Goal: Information Seeking & Learning: Learn about a topic

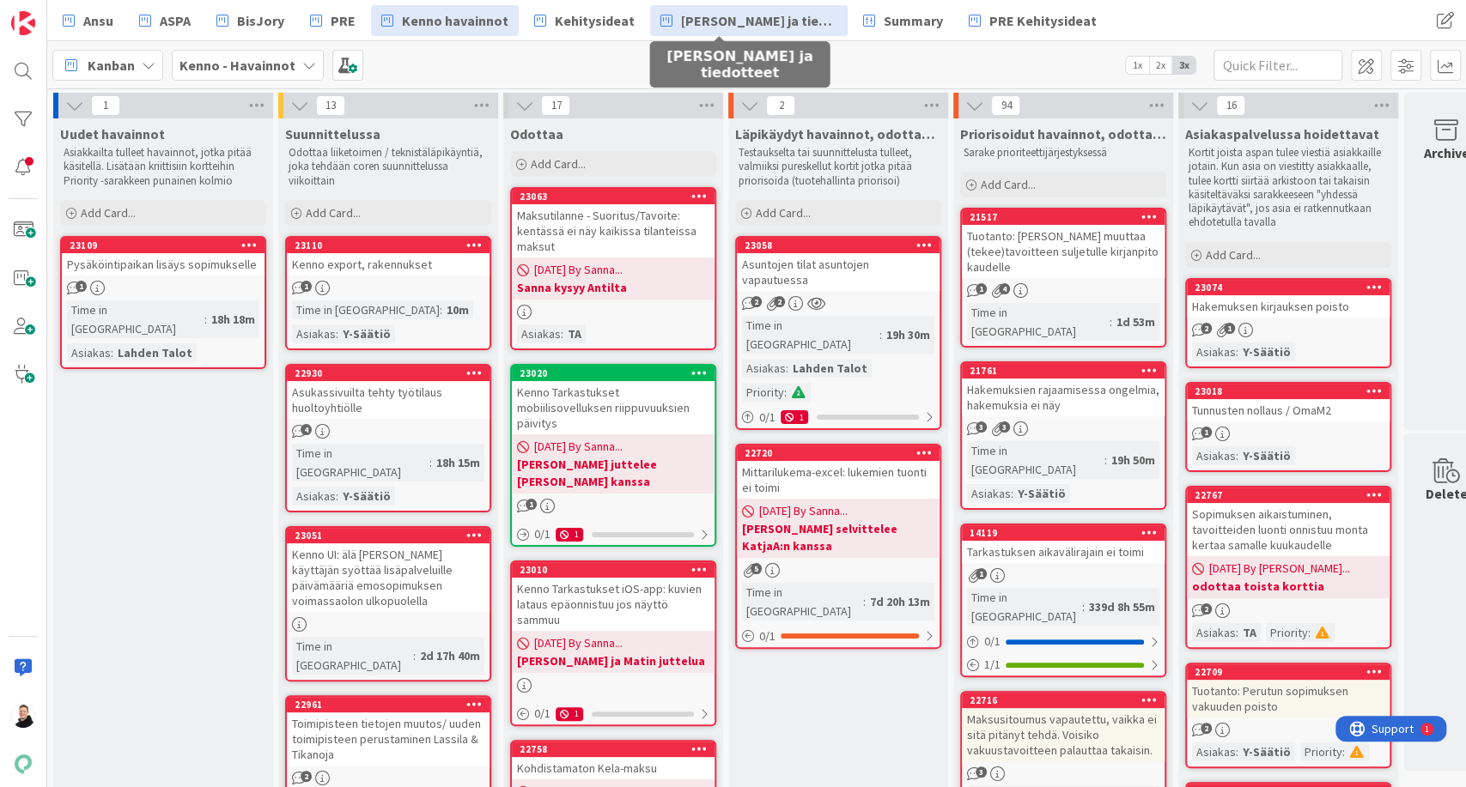
click at [756, 21] on span "[PERSON_NAME] ja tiedotteet" at bounding box center [759, 20] width 156 height 21
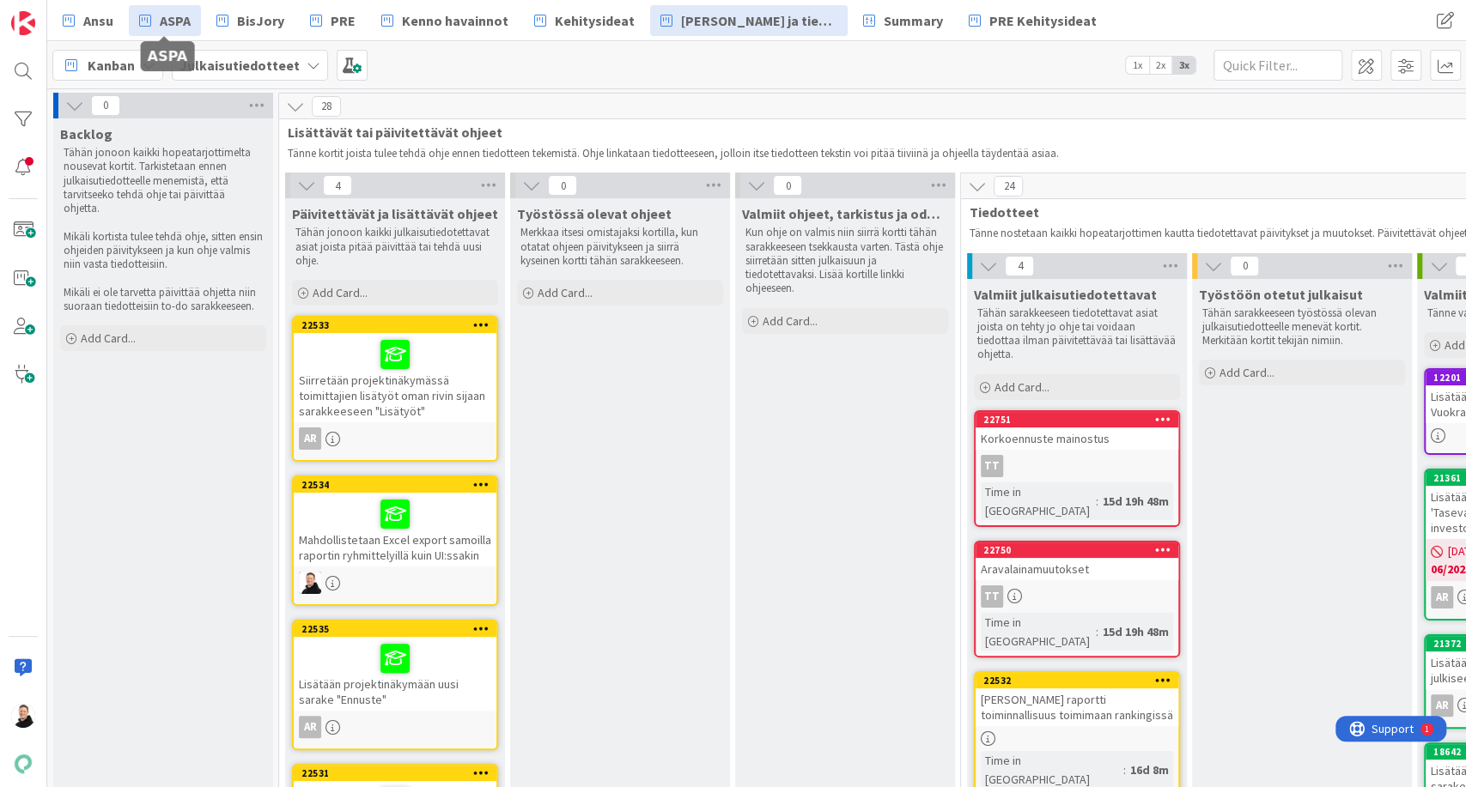
click at [181, 10] on span "ASPA" at bounding box center [175, 20] width 31 height 21
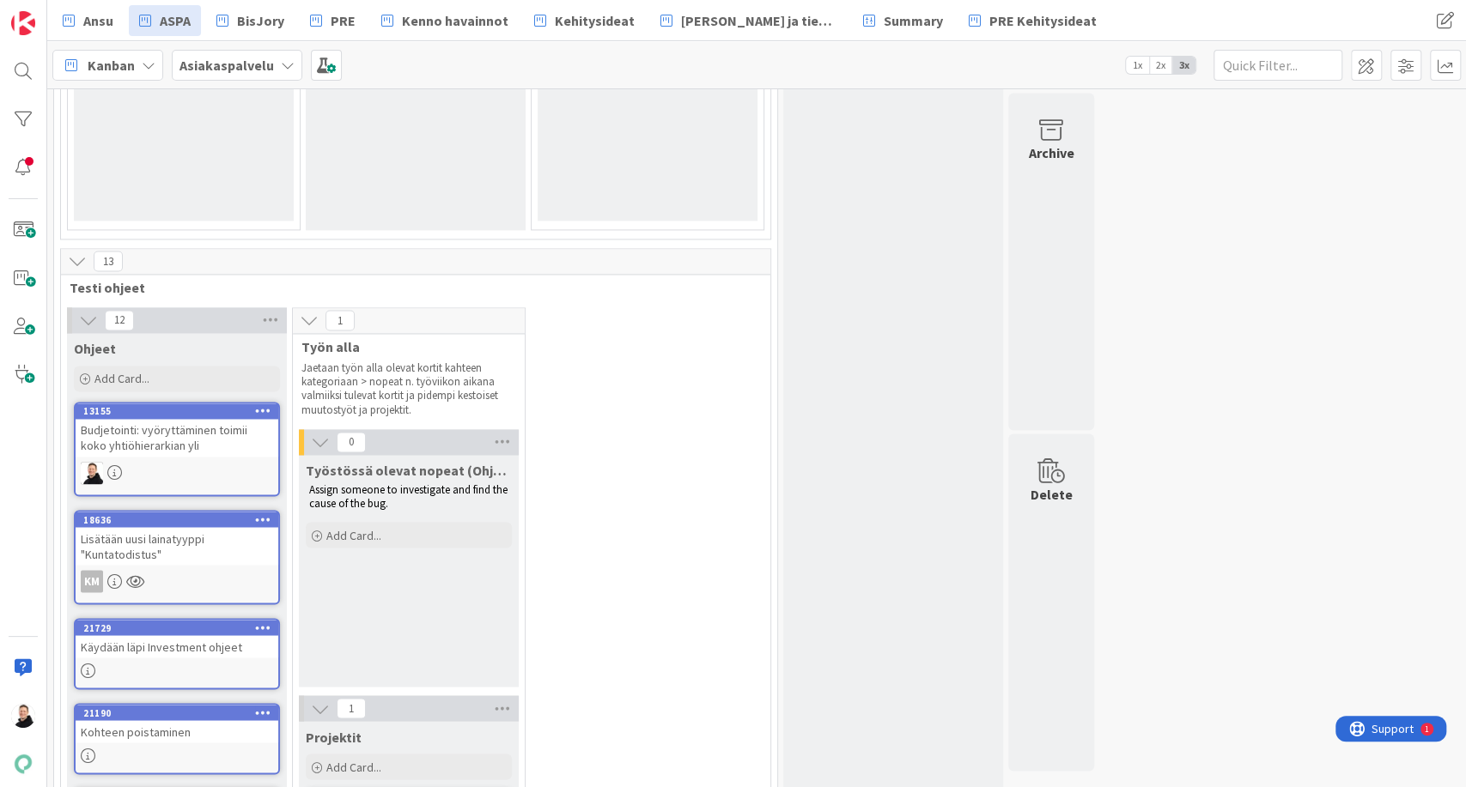
scroll to position [1800, 0]
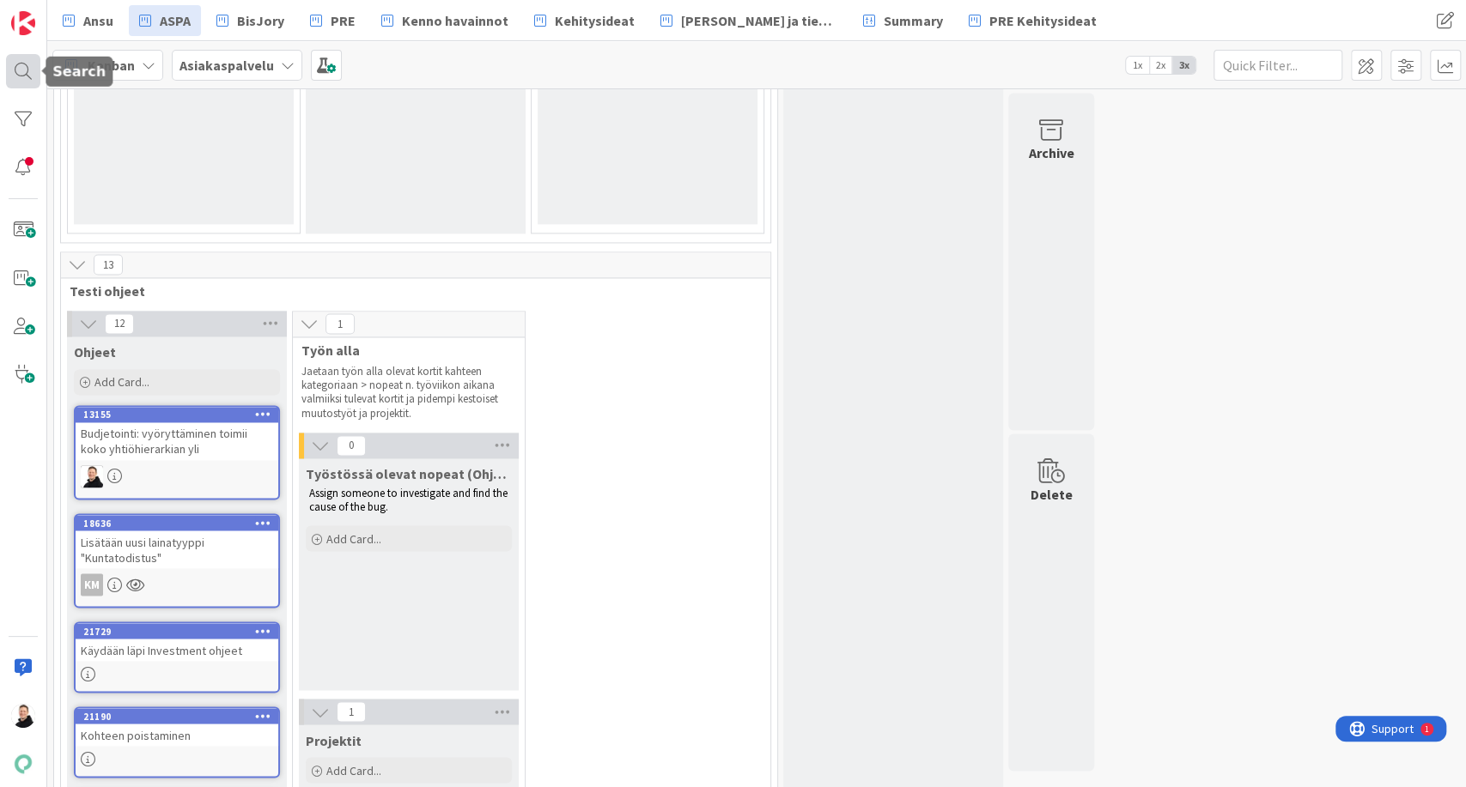
click at [22, 64] on div at bounding box center [23, 71] width 34 height 34
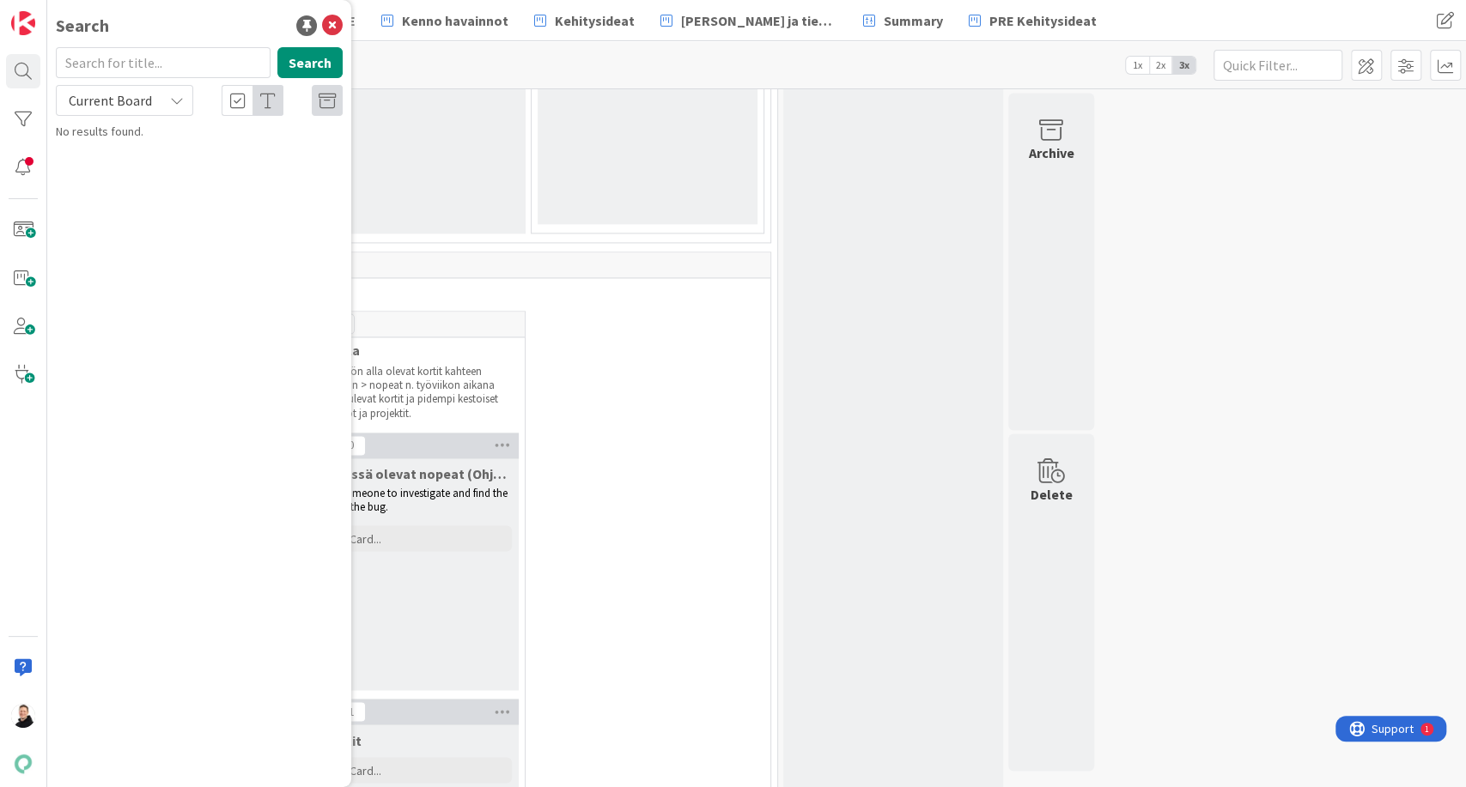
click at [162, 59] on input "text" at bounding box center [163, 62] width 215 height 31
click at [162, 59] on input "tappio" at bounding box center [163, 62] width 215 height 31
type input "t"
type input "luotto"
click at [323, 101] on icon at bounding box center [327, 101] width 17 height 17
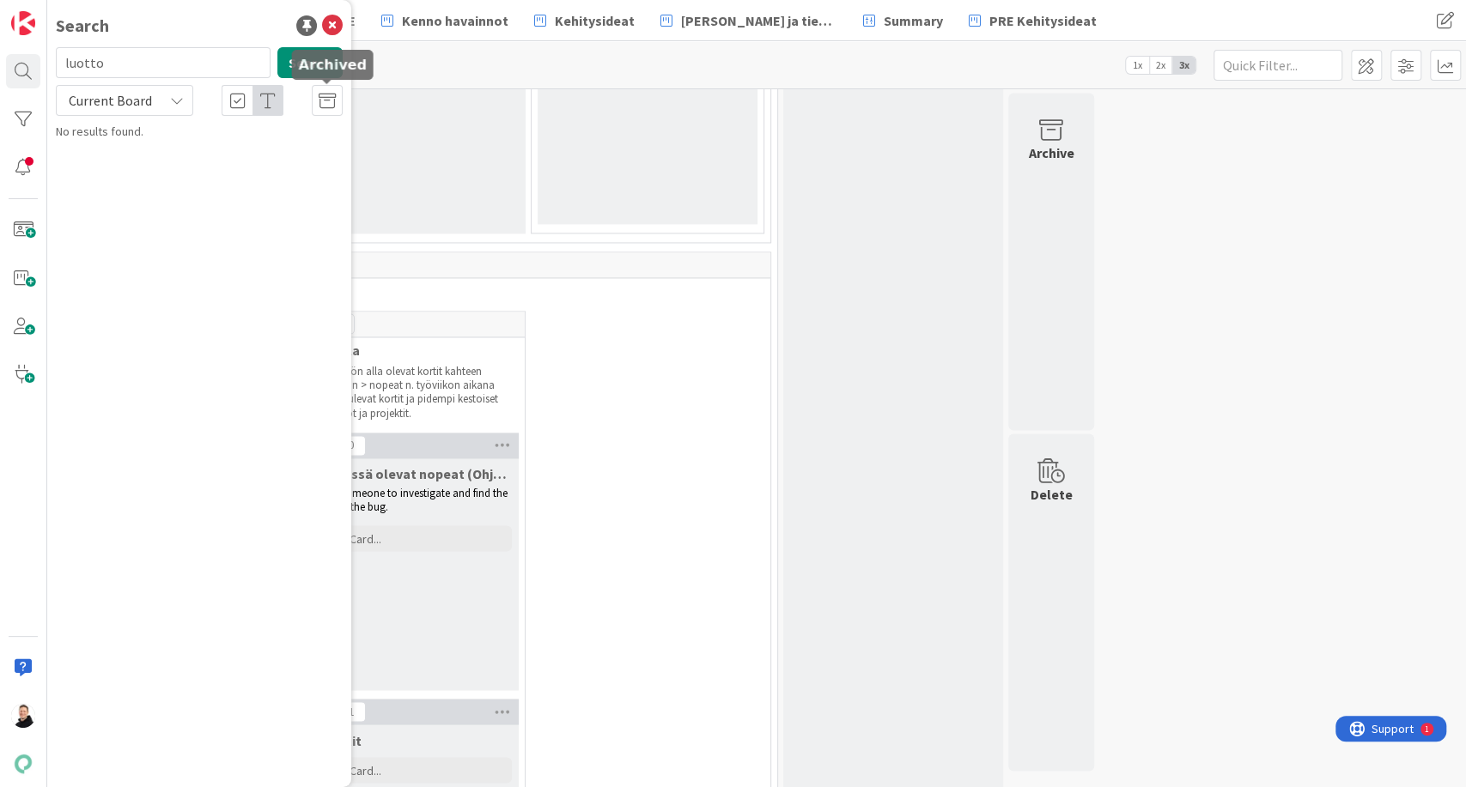
click at [323, 106] on icon at bounding box center [327, 101] width 17 height 17
click at [304, 70] on button "Search" at bounding box center [309, 62] width 65 height 31
click at [333, 27] on icon at bounding box center [332, 25] width 21 height 21
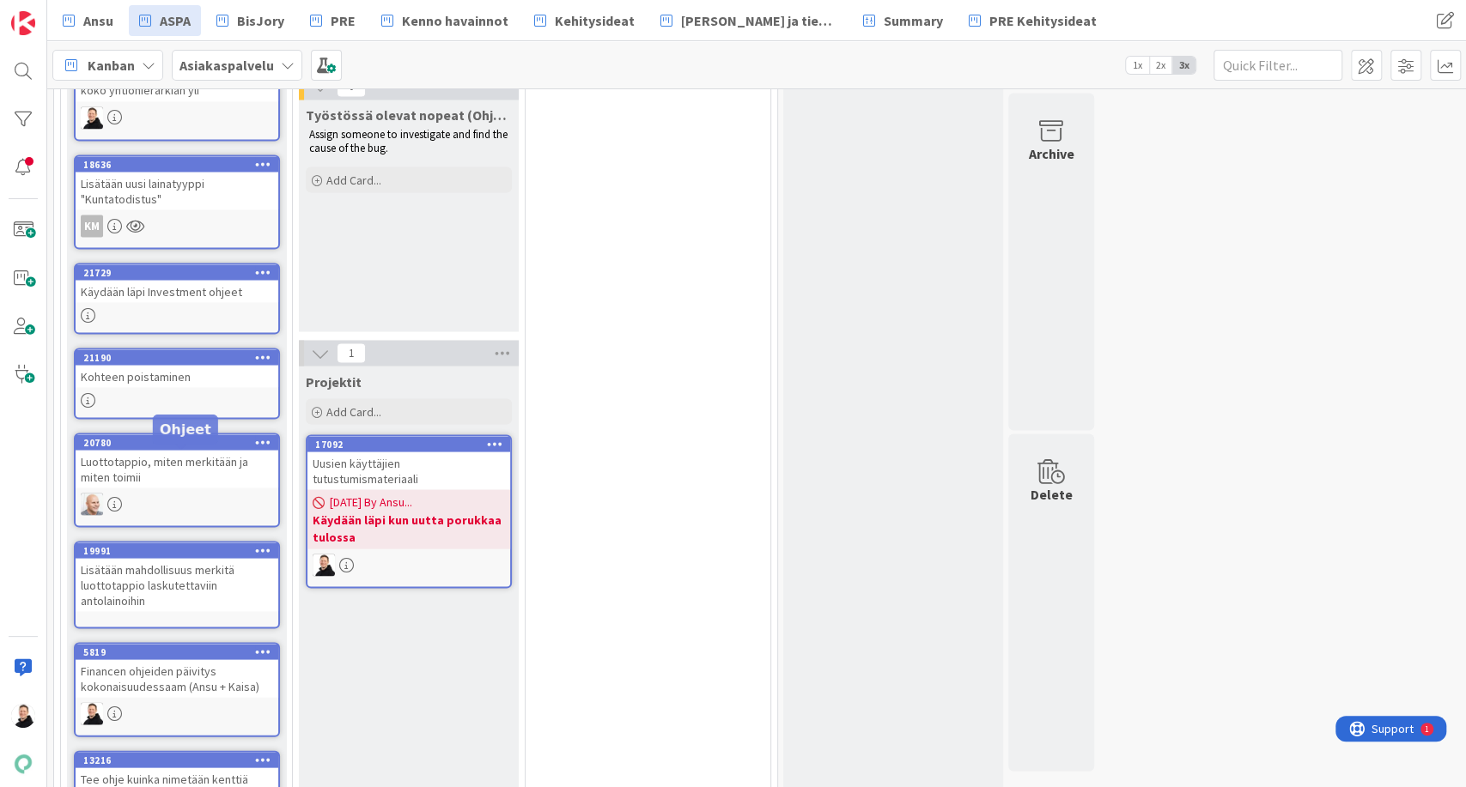
scroll to position [2158, 0]
click at [140, 451] on div "Luottotappio, miten merkitään ja miten toimii" at bounding box center [177, 470] width 203 height 38
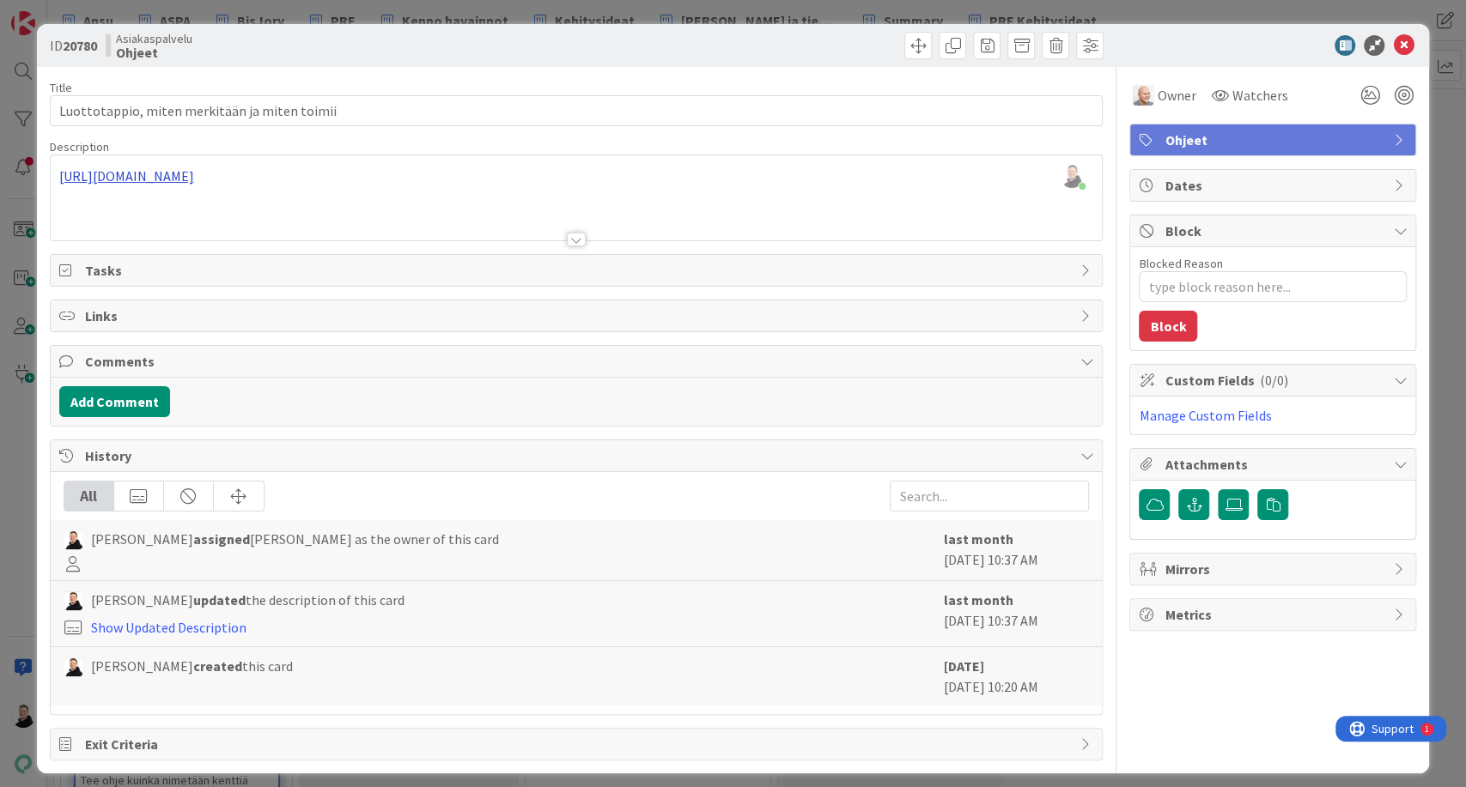
click at [296, 180] on div "[PERSON_NAME] just joined [URL][DOMAIN_NAME]" at bounding box center [577, 197] width 1052 height 85
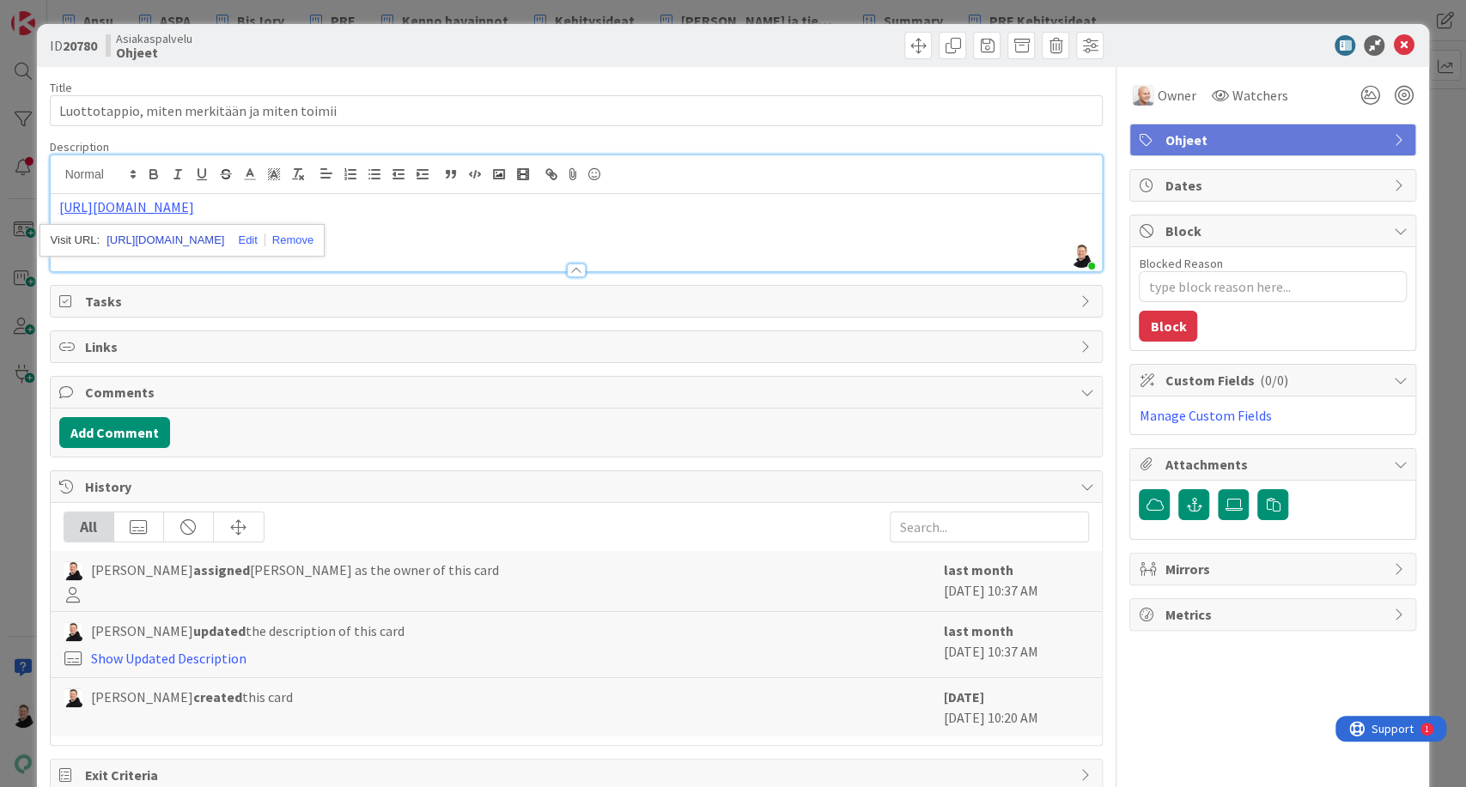
click at [199, 238] on link "[URL][DOMAIN_NAME]" at bounding box center [165, 240] width 118 height 22
type textarea "x"
